Goal: Navigation & Orientation: Find specific page/section

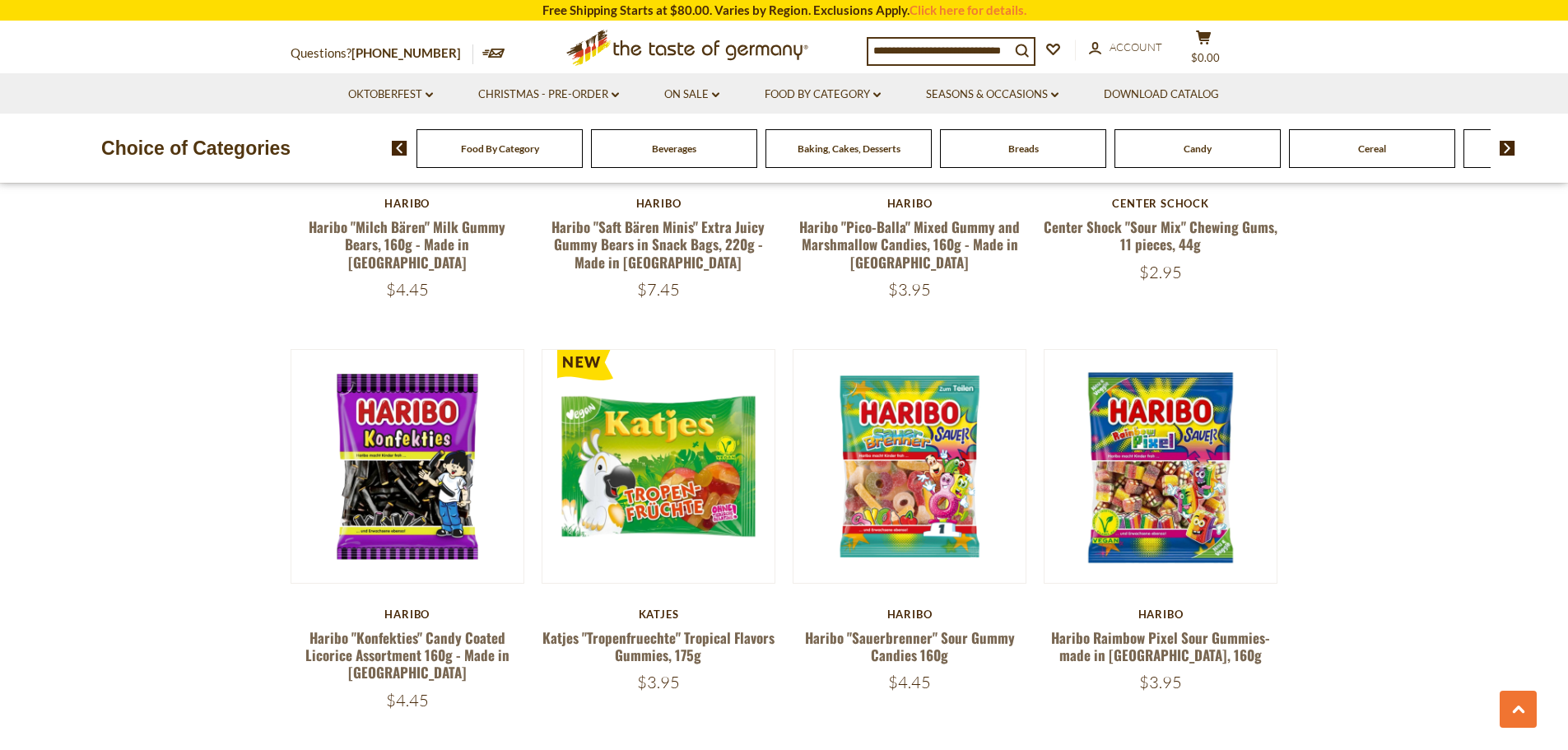
scroll to position [3212, 0]
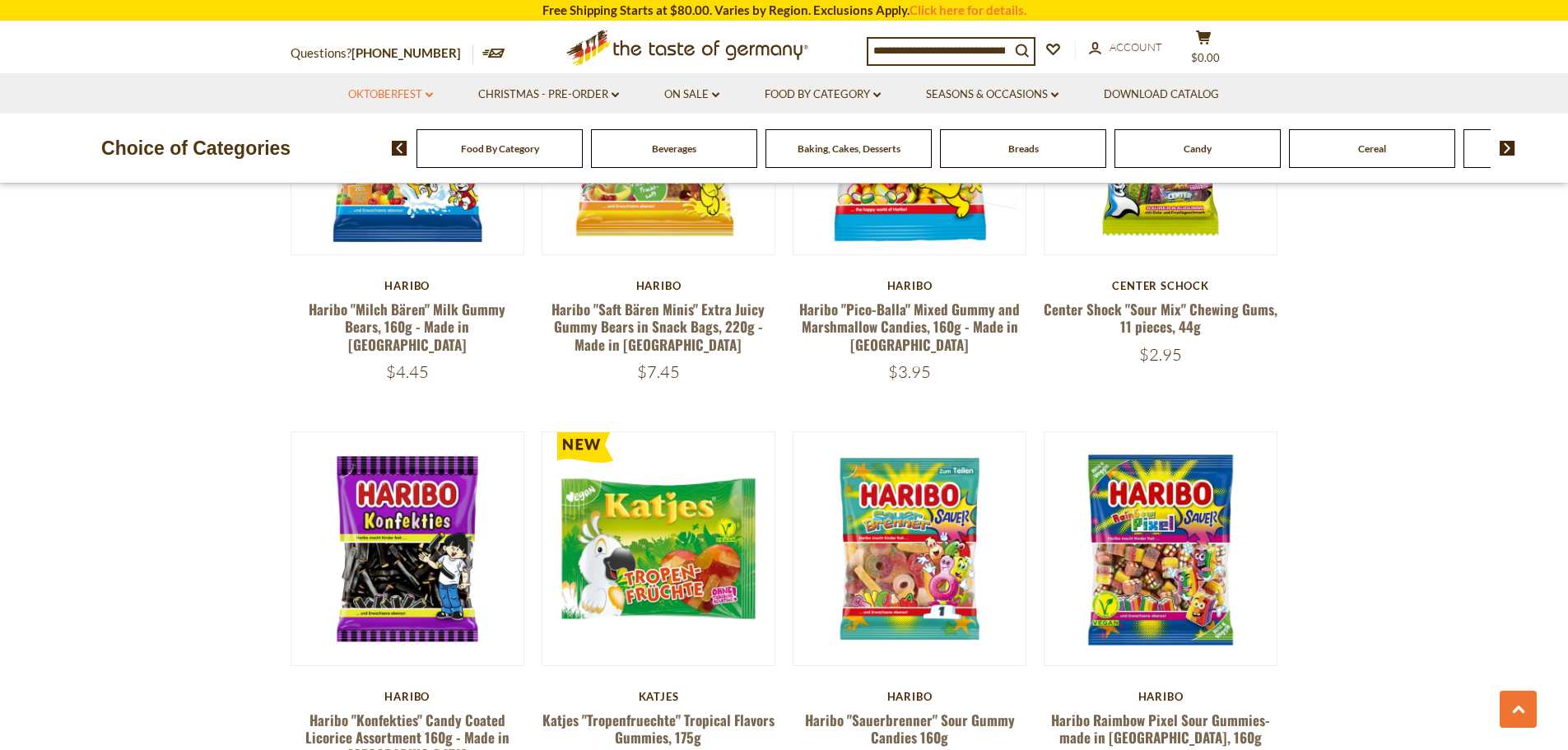
click at [394, 87] on link "Oktoberfest dropdown_arrow" at bounding box center [391, 94] width 85 height 18
click at [394, 143] on link "All Oktoberfest" at bounding box center [381, 137] width 85 height 14
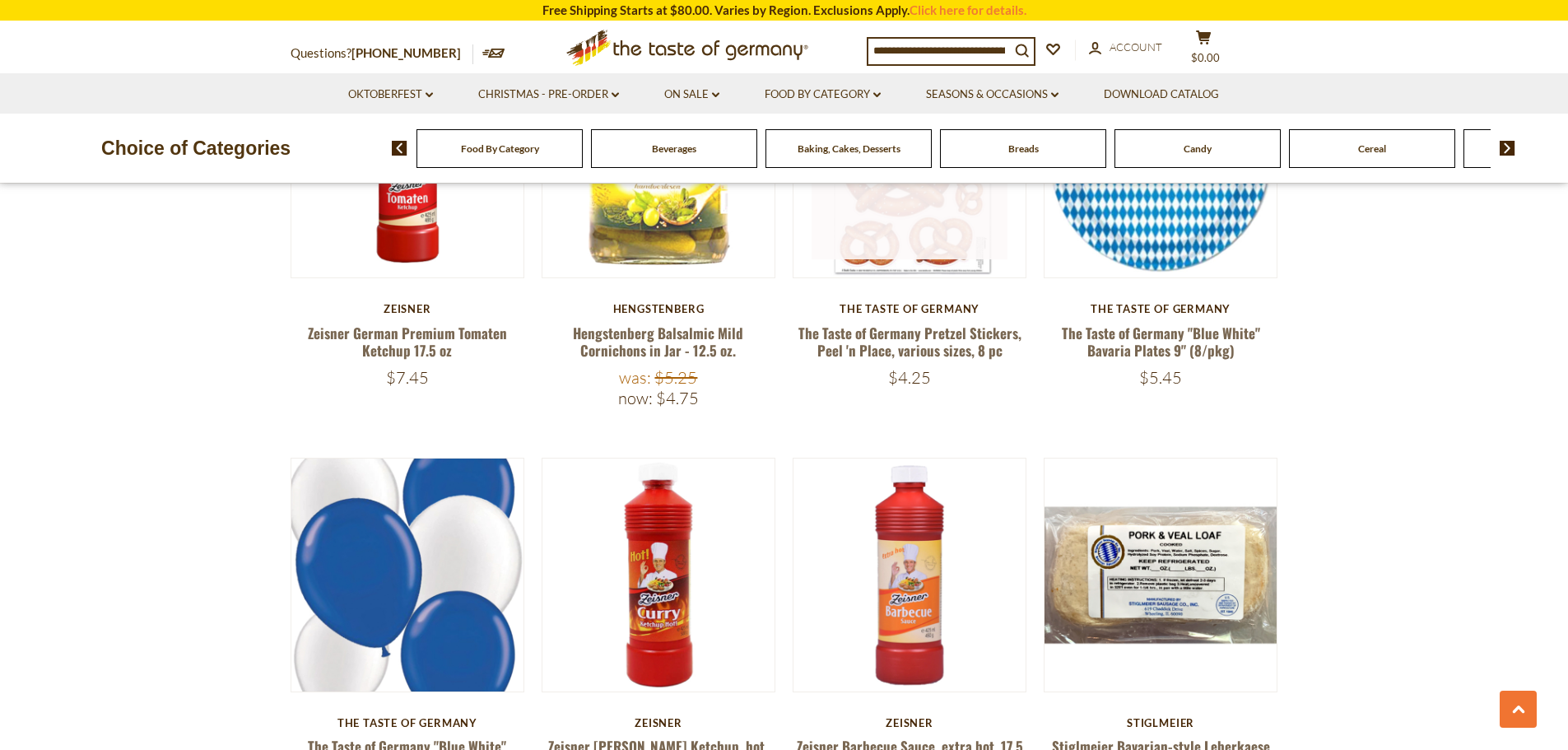
scroll to position [2306, 0]
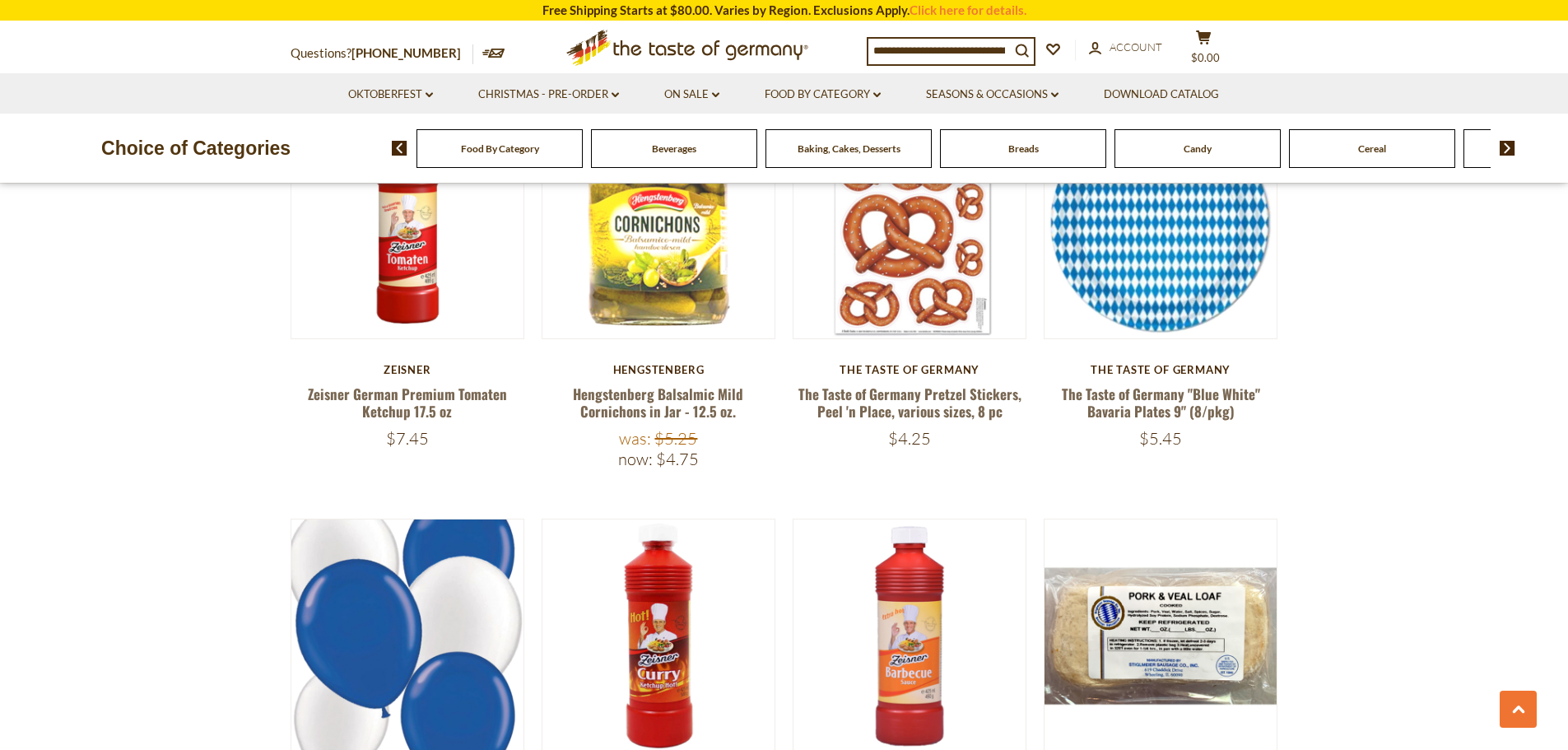
click at [583, 155] on div "Baking, Cakes, Desserts" at bounding box center [500, 148] width 167 height 38
click at [1192, 148] on span "Candy" at bounding box center [1197, 148] width 28 height 12
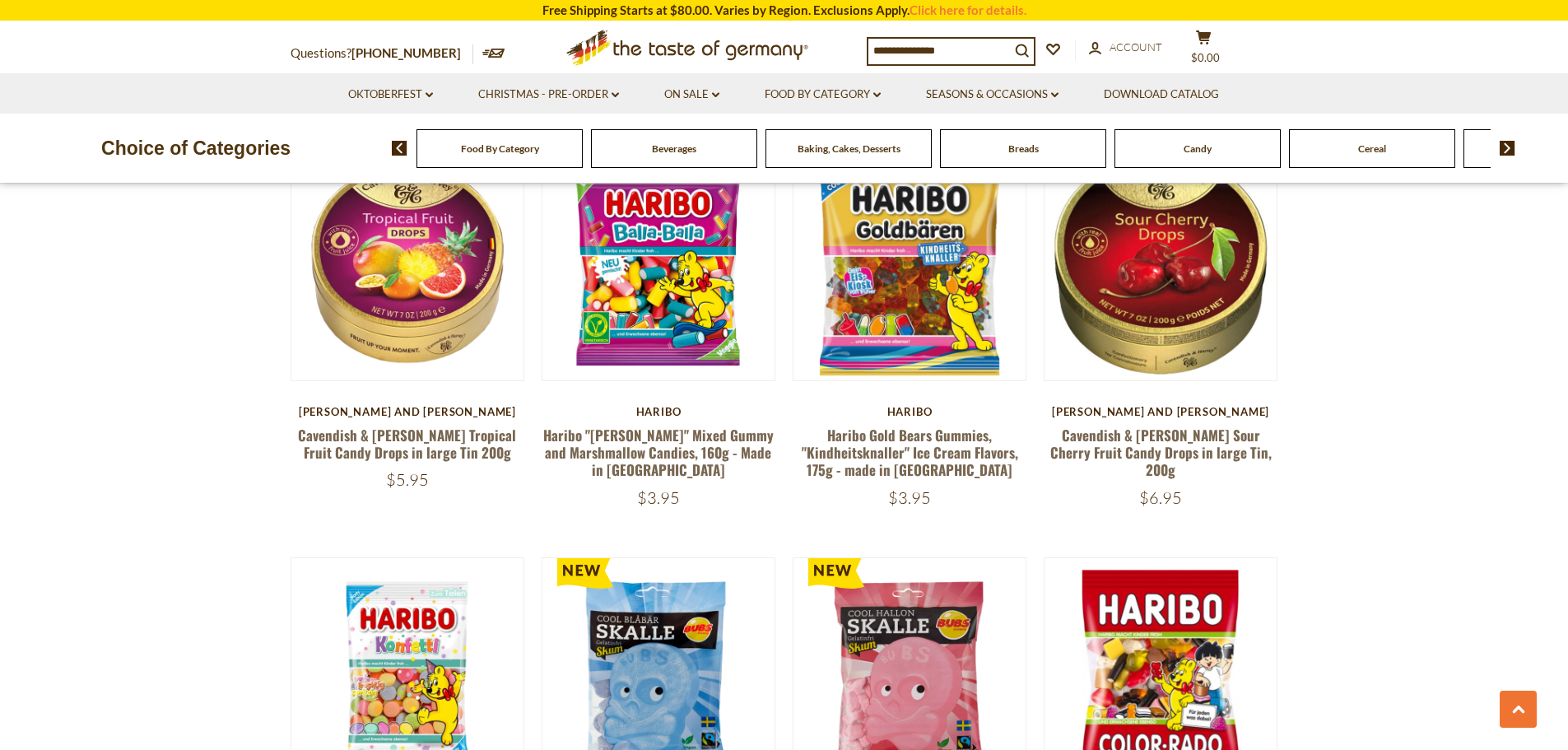
scroll to position [2058, 0]
